Goal: Task Accomplishment & Management: Manage account settings

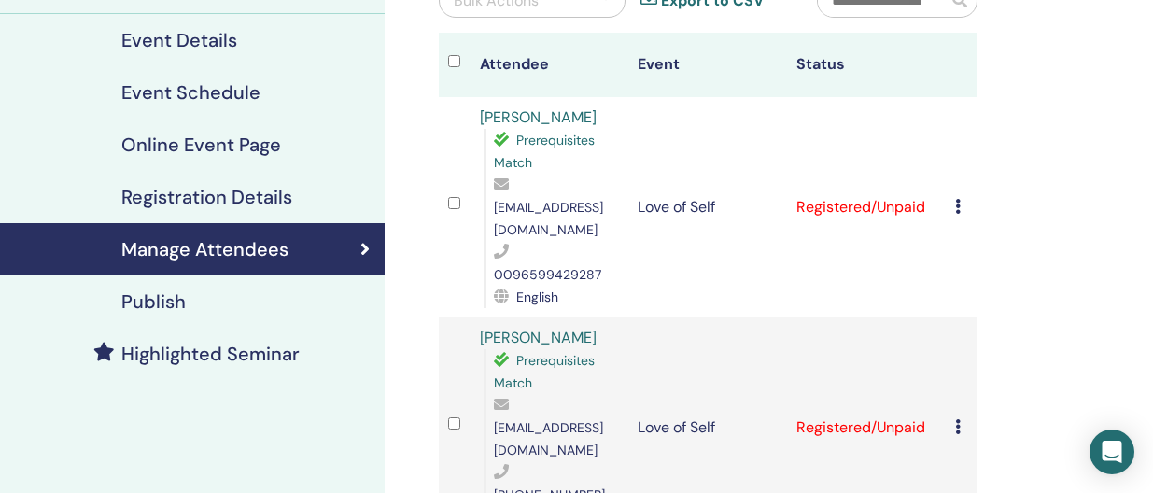
scroll to position [210, 0]
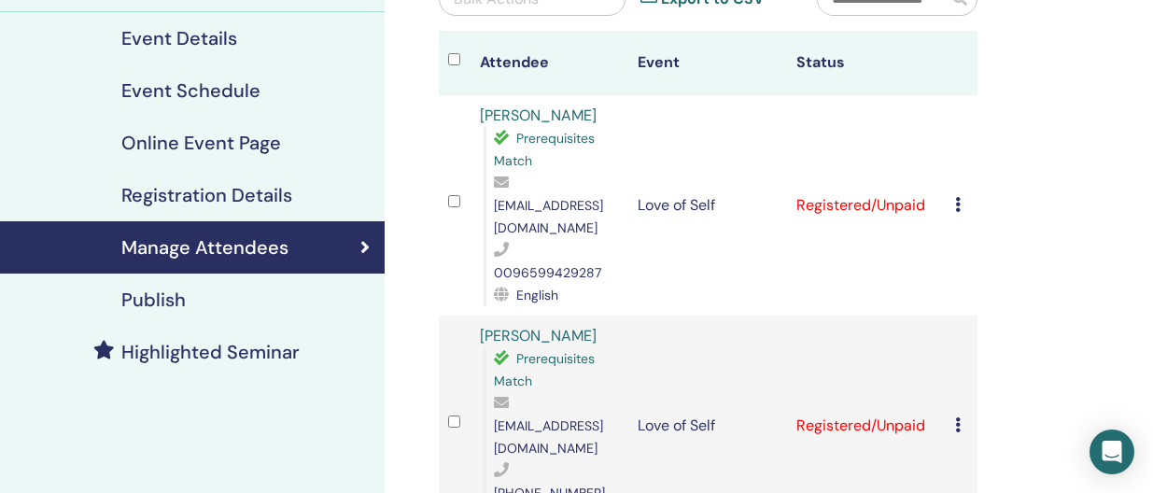
click at [959, 197] on icon at bounding box center [958, 204] width 6 height 15
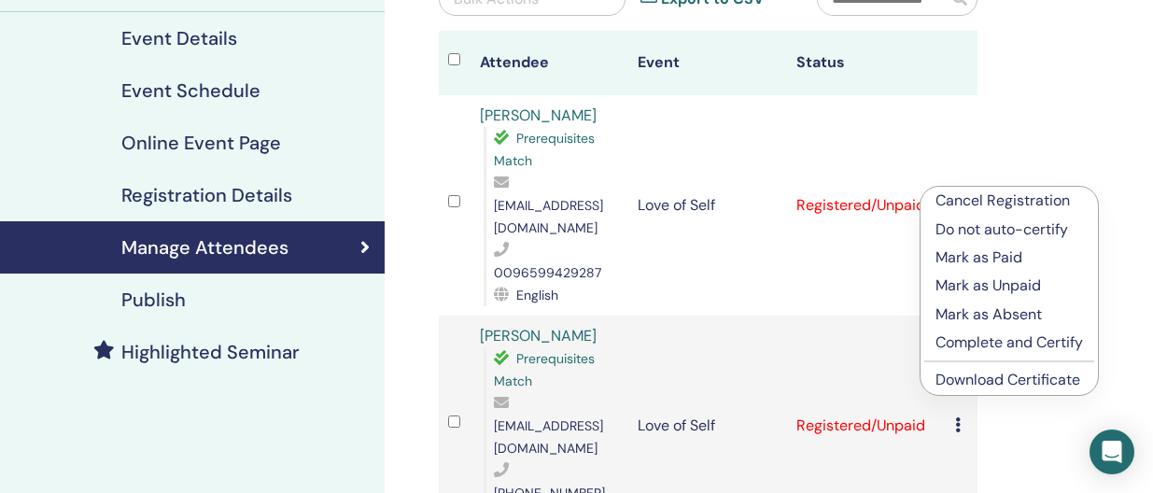
click at [983, 338] on p "Complete and Certify" at bounding box center [1008, 342] width 147 height 22
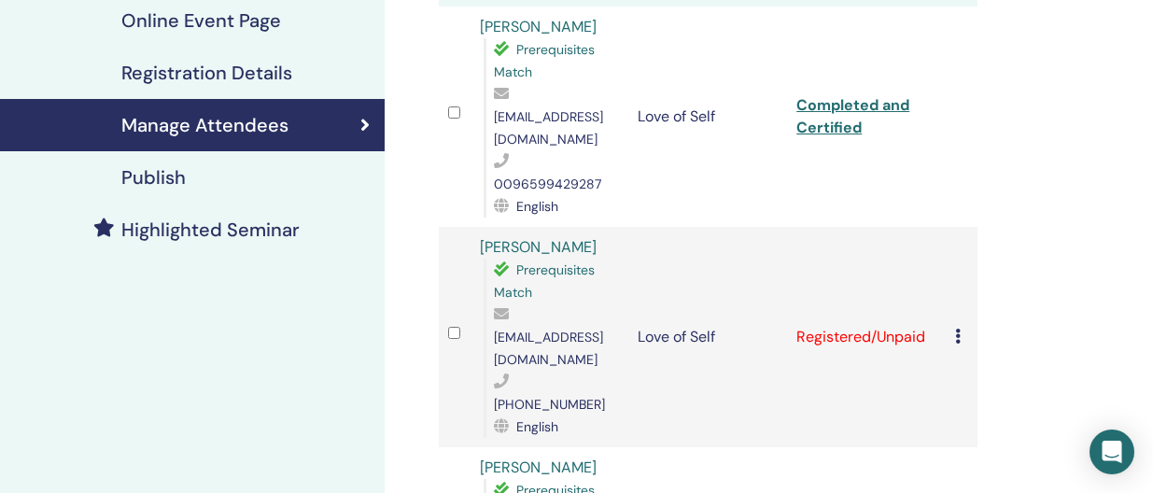
scroll to position [357, 0]
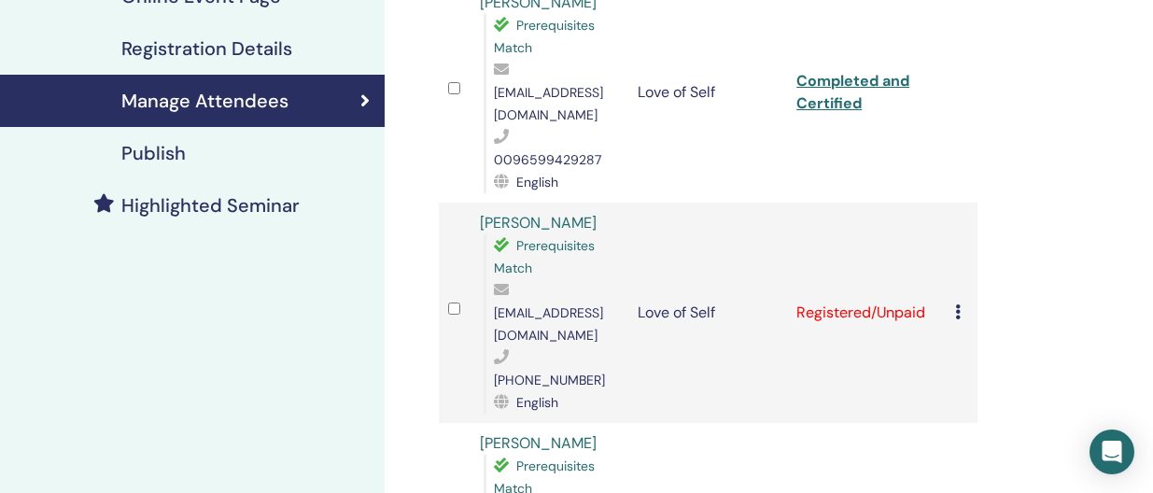
click at [955, 304] on icon at bounding box center [958, 311] width 6 height 15
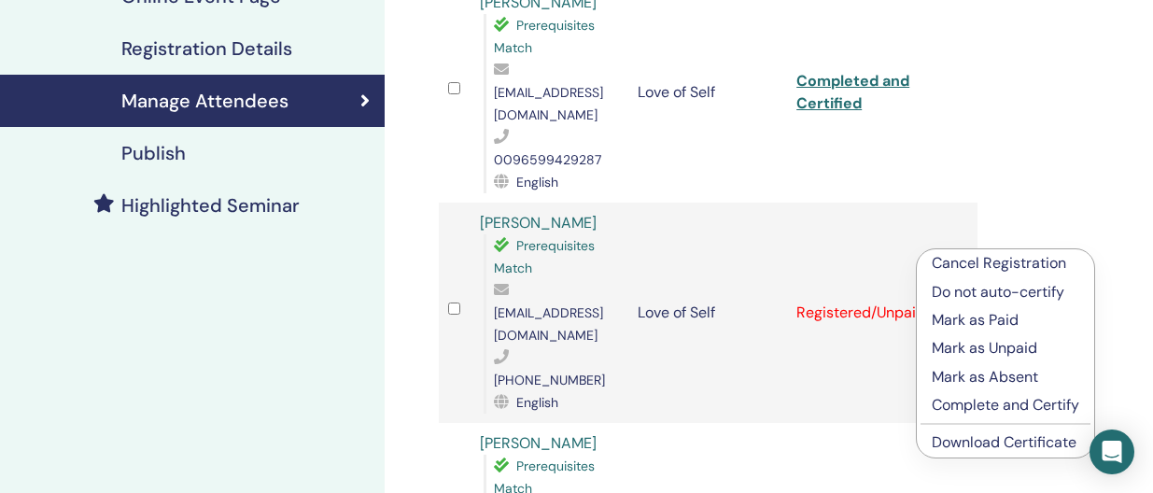
click at [962, 397] on p "Complete and Certify" at bounding box center [1005, 405] width 147 height 22
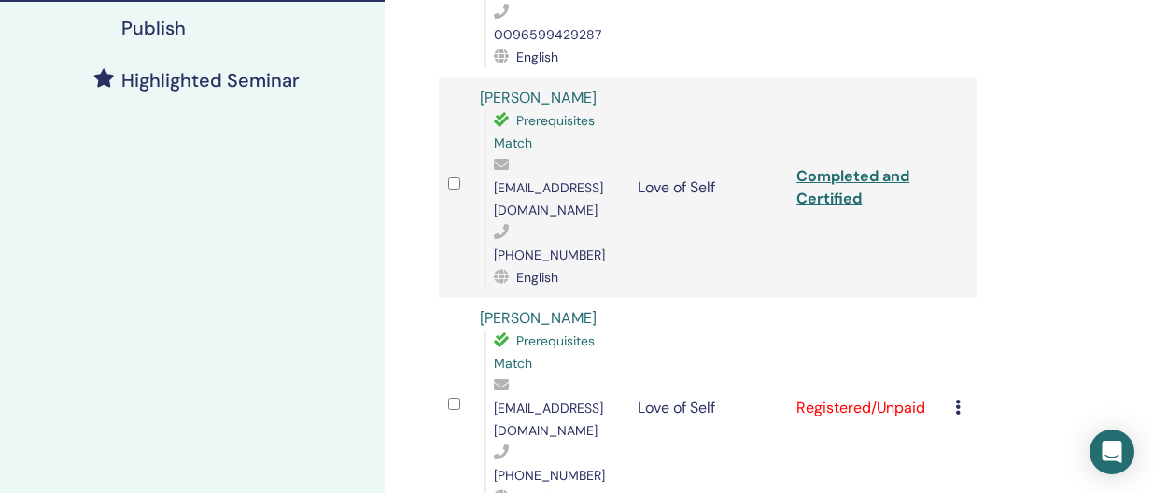
scroll to position [498, 0]
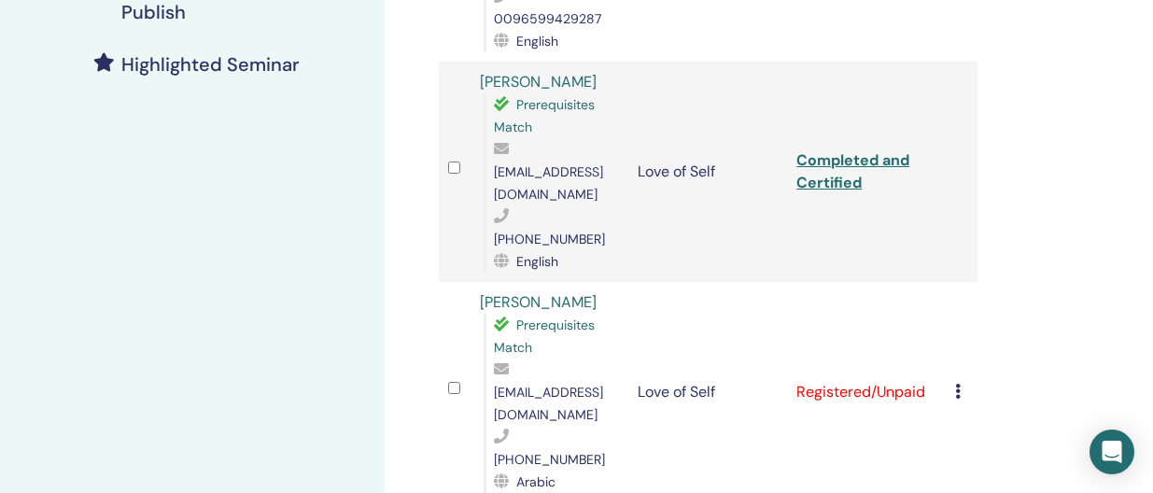
click at [961, 381] on div "Cancel Registration Do not auto-certify Mark as Paid Mark as Unpaid Mark as Abs…" at bounding box center [961, 392] width 13 height 22
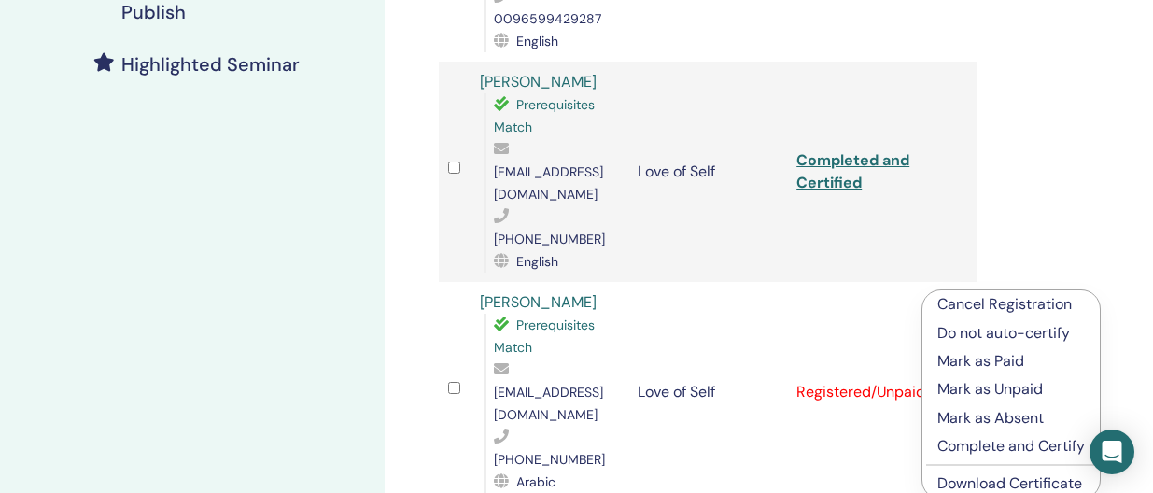
click at [958, 437] on p "Complete and Certify" at bounding box center [1010, 446] width 147 height 22
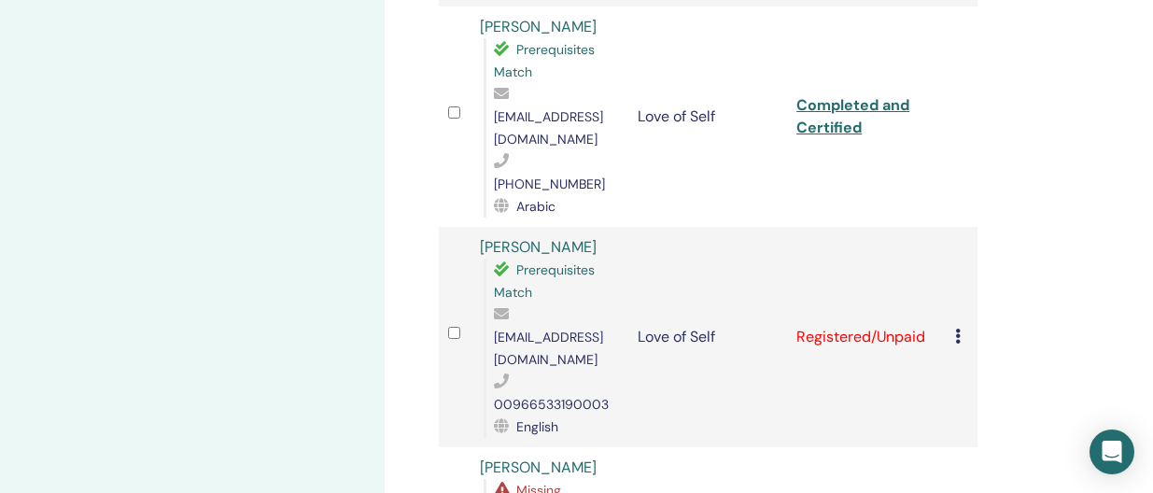
scroll to position [782, 0]
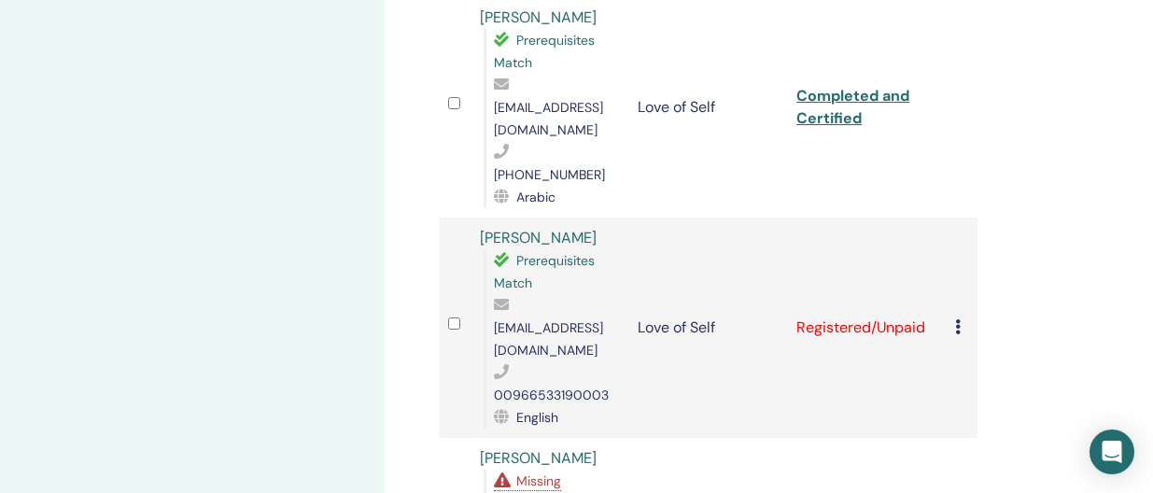
click at [956, 316] on div "Cancel Registration Do not auto-certify Mark as Paid Mark as Unpaid Mark as Abs…" at bounding box center [961, 327] width 13 height 22
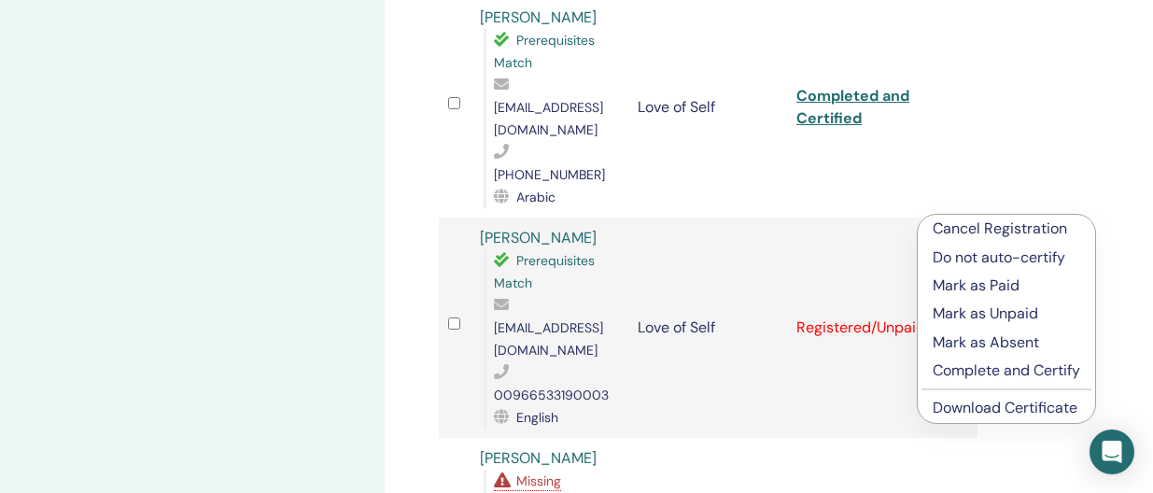
click at [957, 367] on p "Complete and Certify" at bounding box center [1006, 370] width 147 height 22
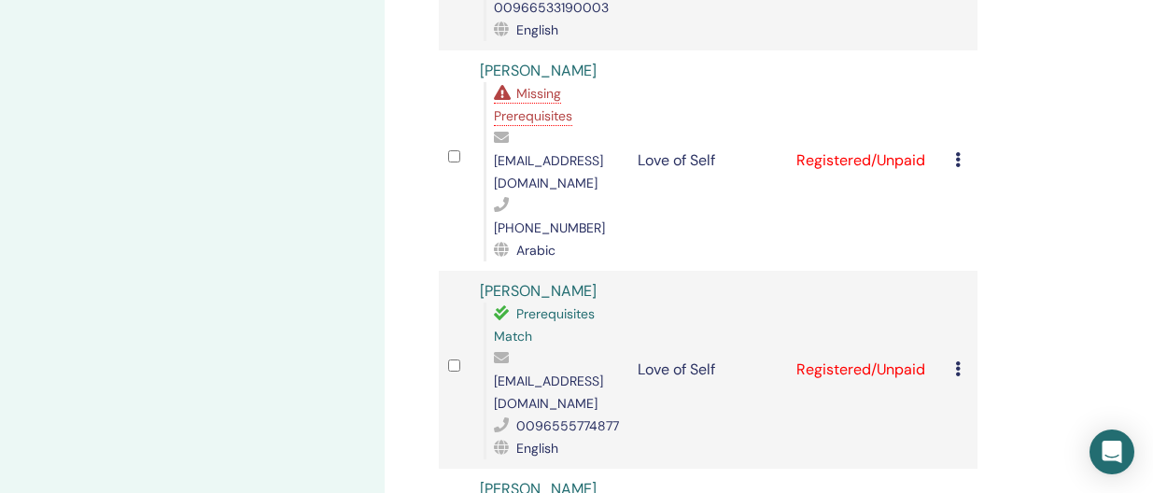
scroll to position [1185, 0]
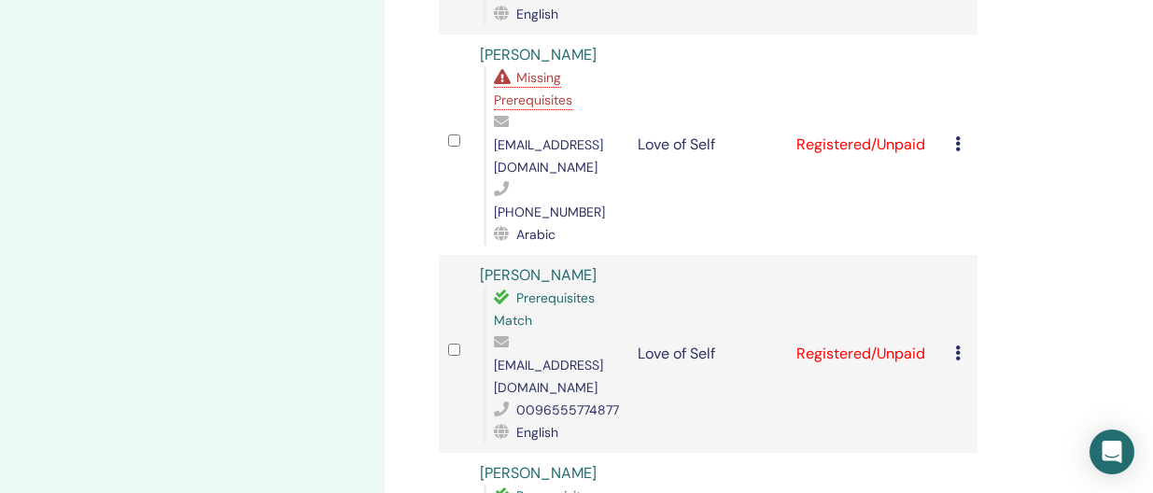
click at [956, 343] on div "Cancel Registration Do not auto-certify Mark as Paid Mark as Unpaid Mark as Abs…" at bounding box center [961, 354] width 13 height 22
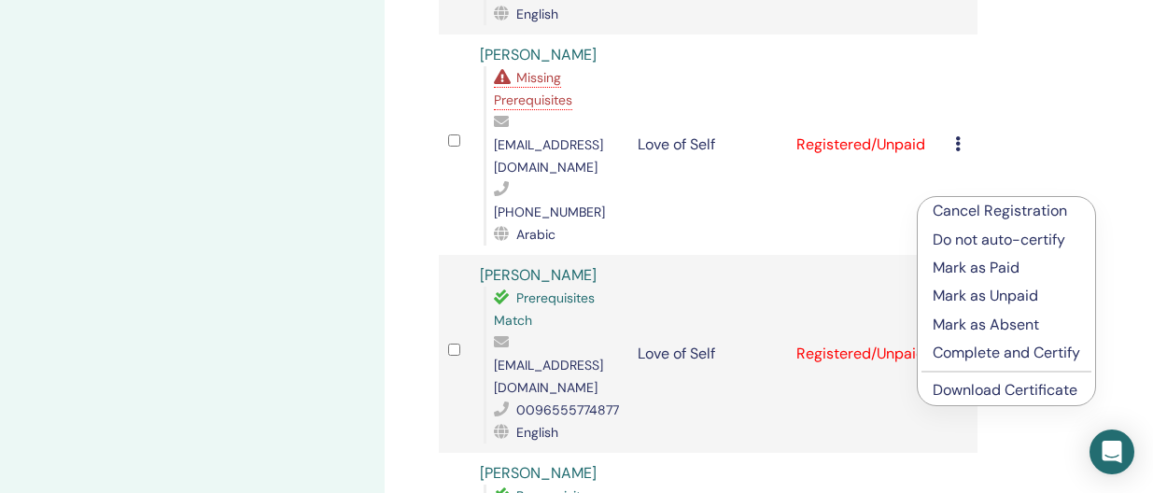
click at [962, 352] on p "Complete and Certify" at bounding box center [1006, 353] width 147 height 22
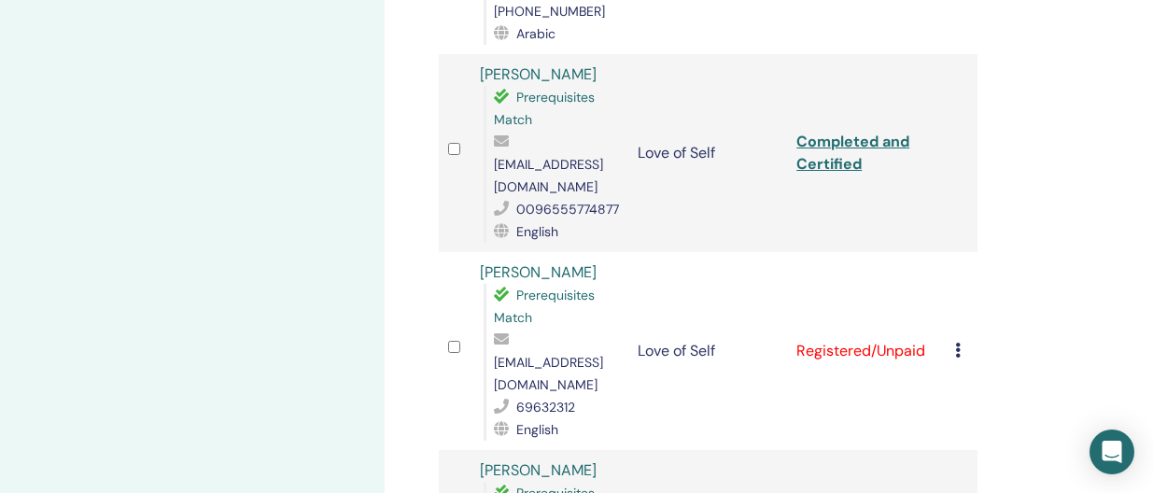
scroll to position [1387, 0]
click at [953, 251] on td "Cancel Registration Do not auto-certify Mark as Paid Mark as Unpaid Mark as Abs…" at bounding box center [962, 350] width 32 height 198
click at [956, 342] on icon at bounding box center [958, 349] width 6 height 15
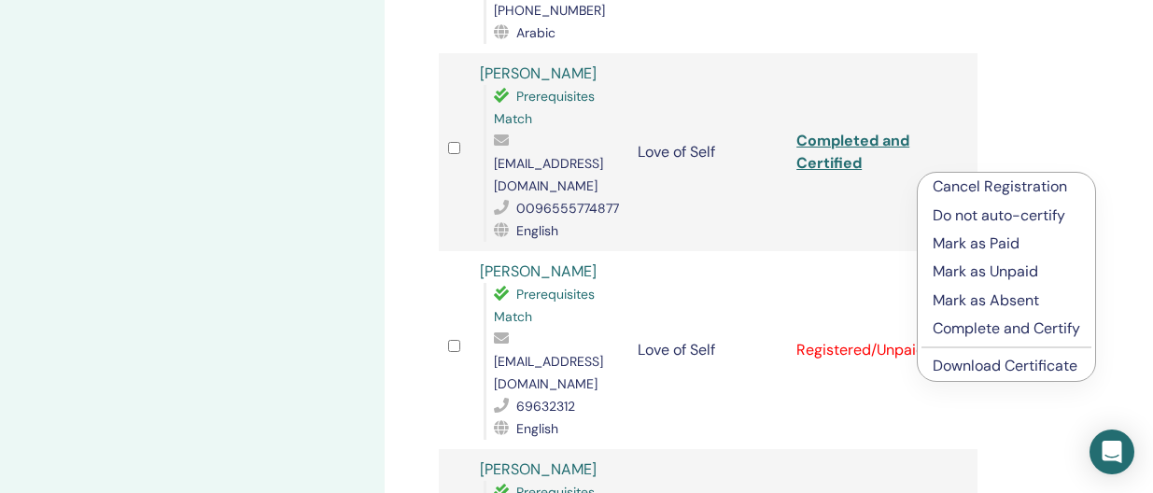
click at [970, 324] on p "Complete and Certify" at bounding box center [1006, 328] width 147 height 22
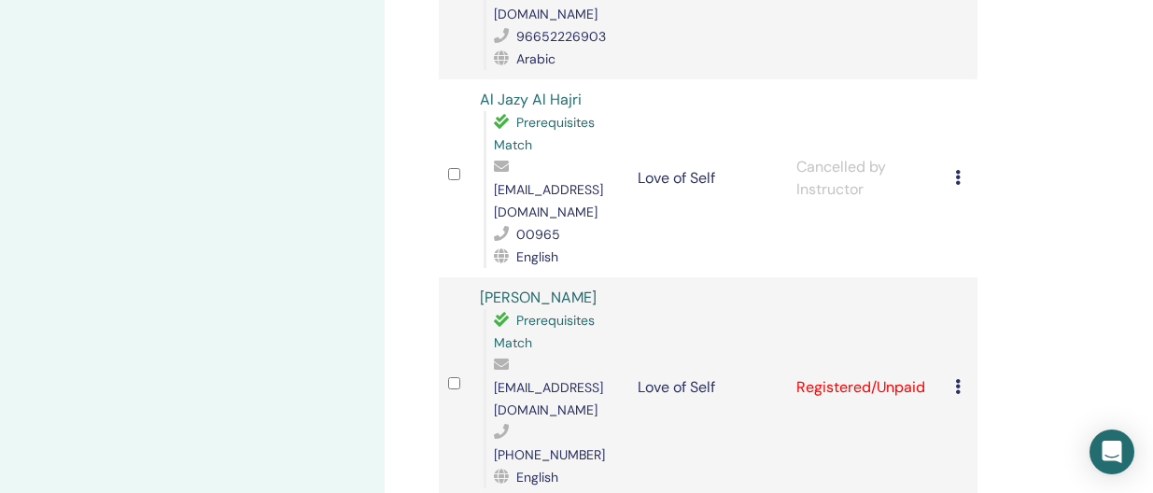
scroll to position [1954, 0]
click at [957, 380] on icon at bounding box center [958, 387] width 6 height 15
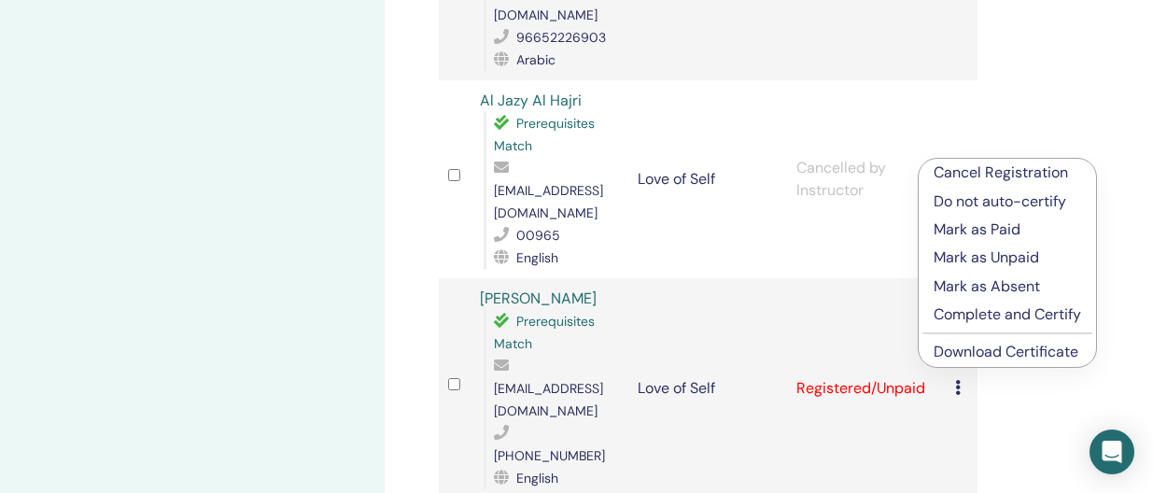
click at [938, 316] on p "Complete and Certify" at bounding box center [1006, 314] width 147 height 22
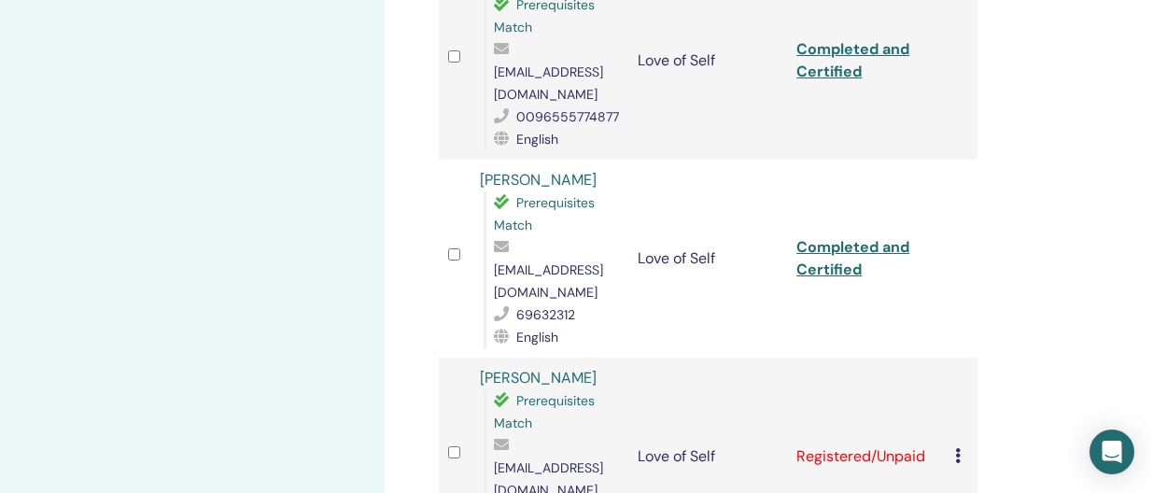
scroll to position [1480, 0]
click at [956, 447] on icon at bounding box center [958, 454] width 6 height 15
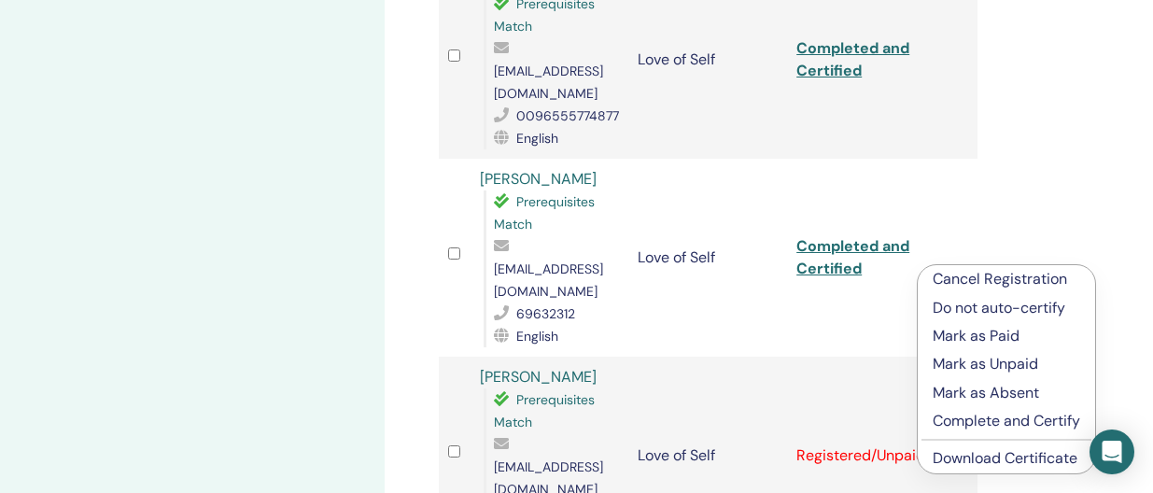
click at [960, 414] on p "Complete and Certify" at bounding box center [1006, 421] width 147 height 22
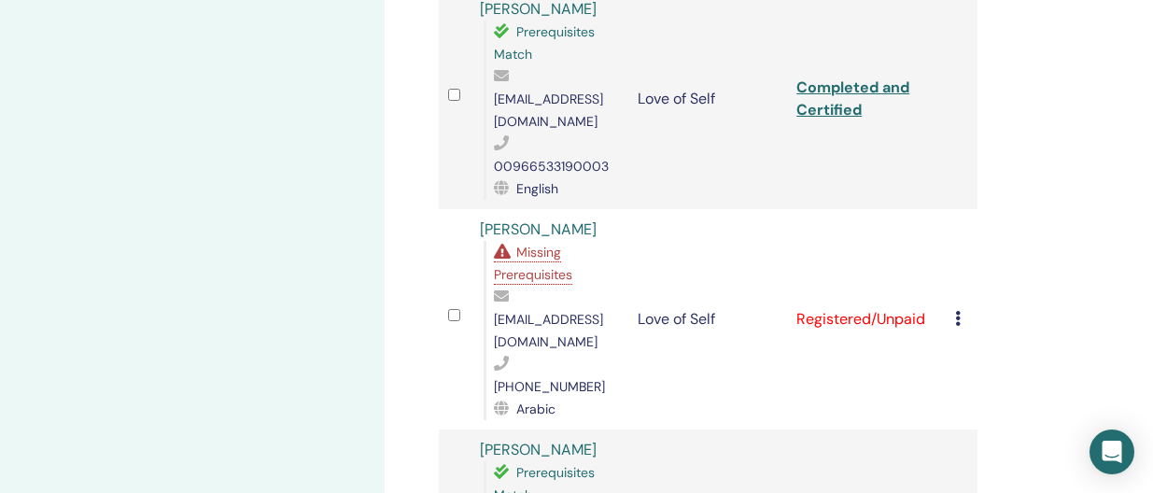
scroll to position [1001, 0]
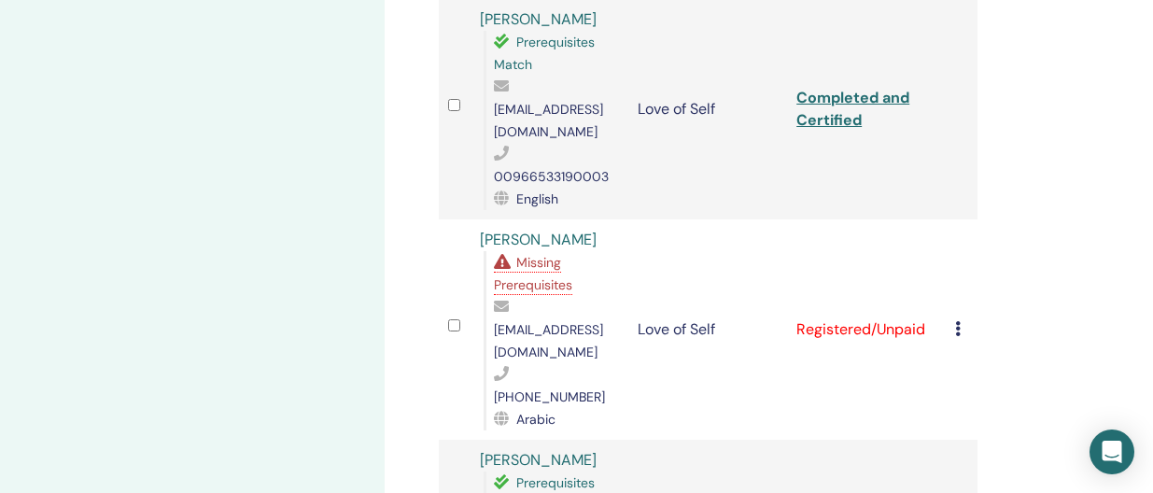
click at [959, 321] on icon at bounding box center [958, 328] width 6 height 15
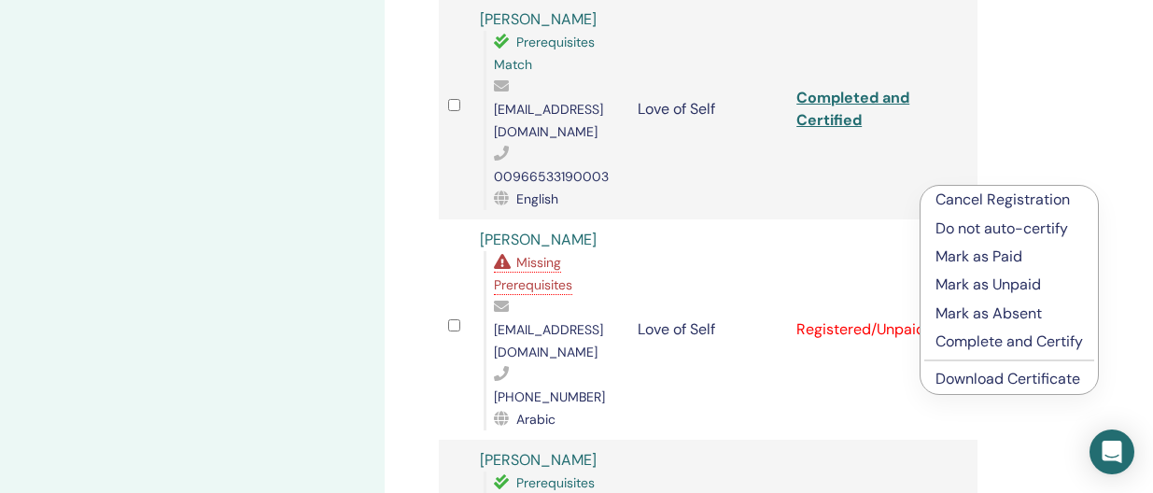
click at [980, 341] on p "Complete and Certify" at bounding box center [1008, 341] width 147 height 22
